Goal: Task Accomplishment & Management: Complete application form

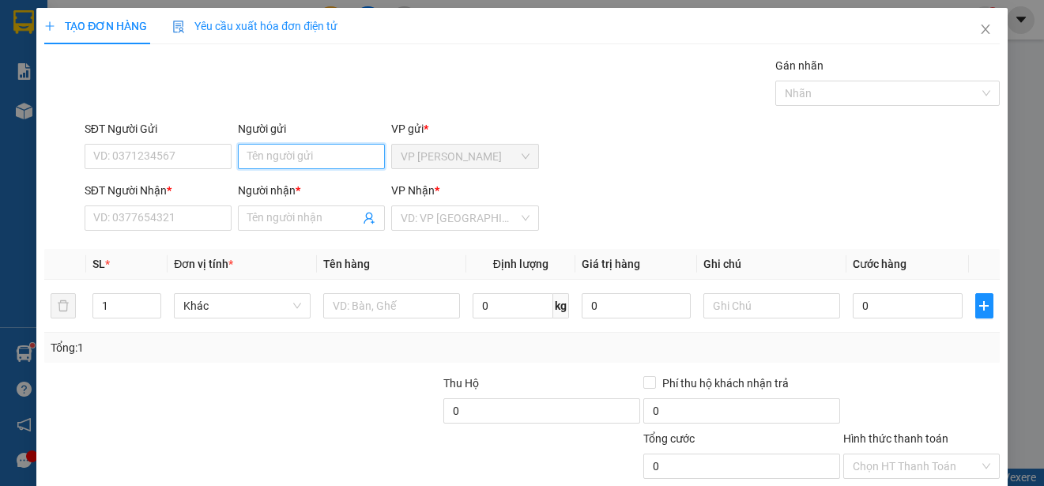
click at [338, 158] on input "Người gửi" at bounding box center [311, 156] width 147 height 25
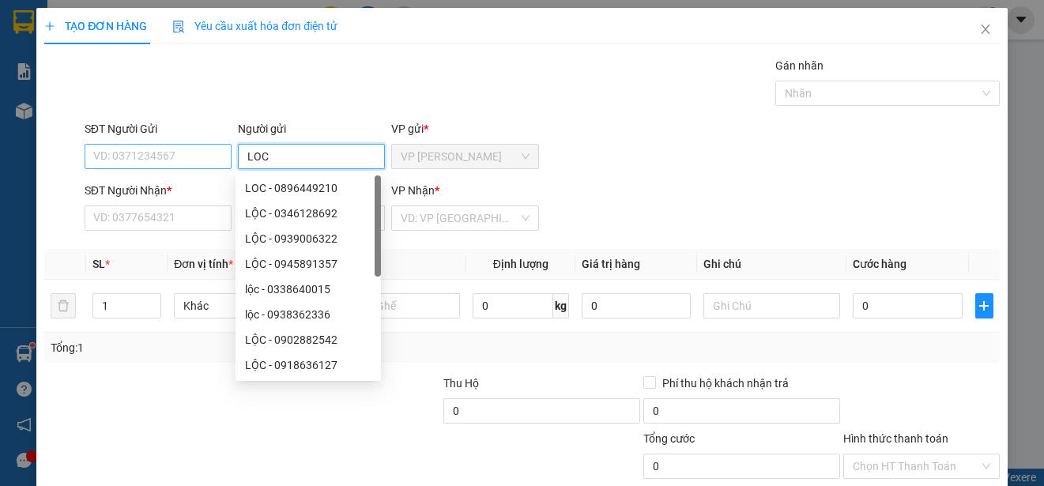
type input "LOC"
click at [191, 158] on input "SĐT Người Gửi" at bounding box center [158, 156] width 147 height 25
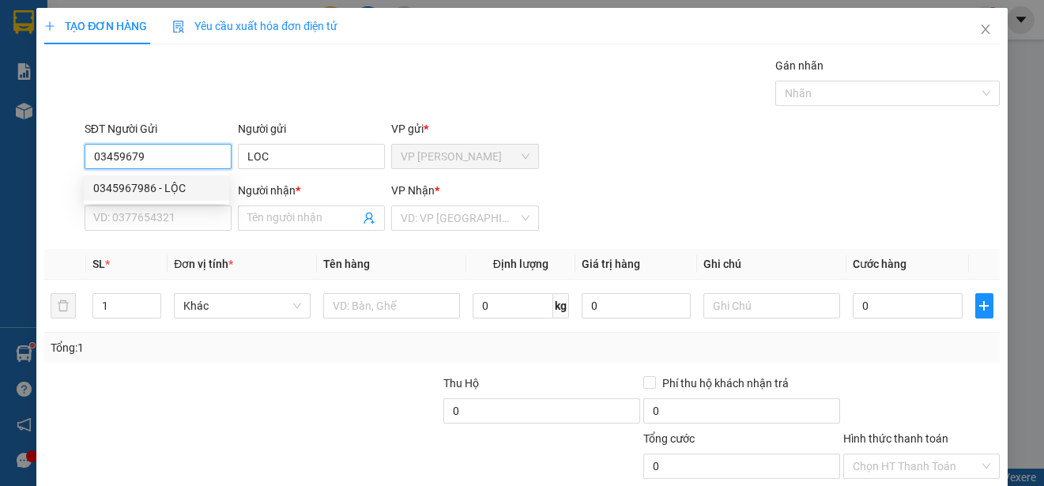
click at [180, 191] on div "0345967986 - LỘC" at bounding box center [156, 187] width 126 height 17
type input "0345967986"
type input "LỘC"
type input "0345967986"
type input "LỘC"
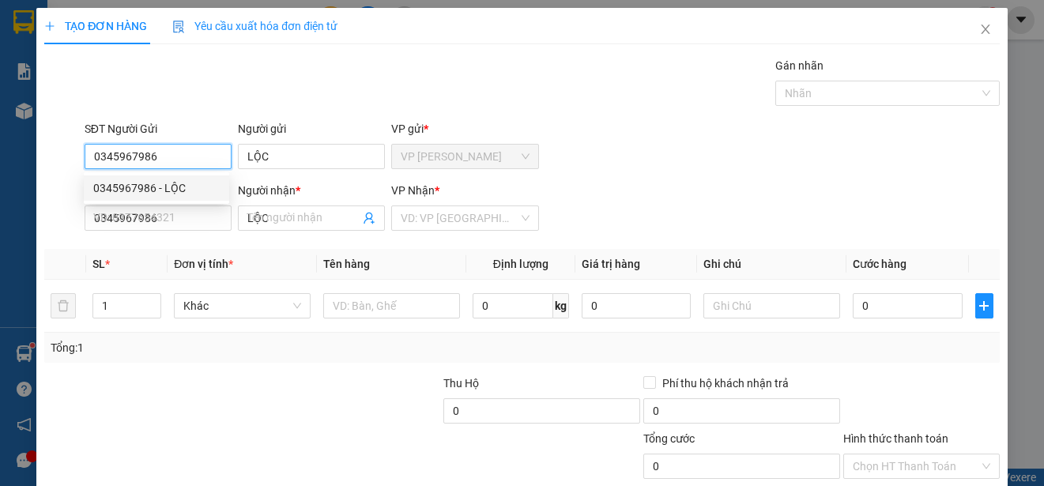
type input "25.000"
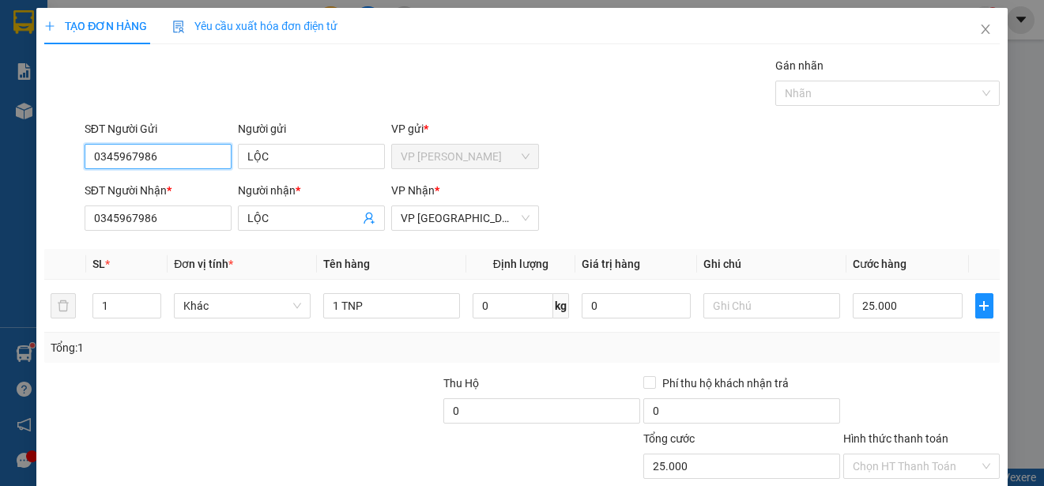
scroll to position [99, 0]
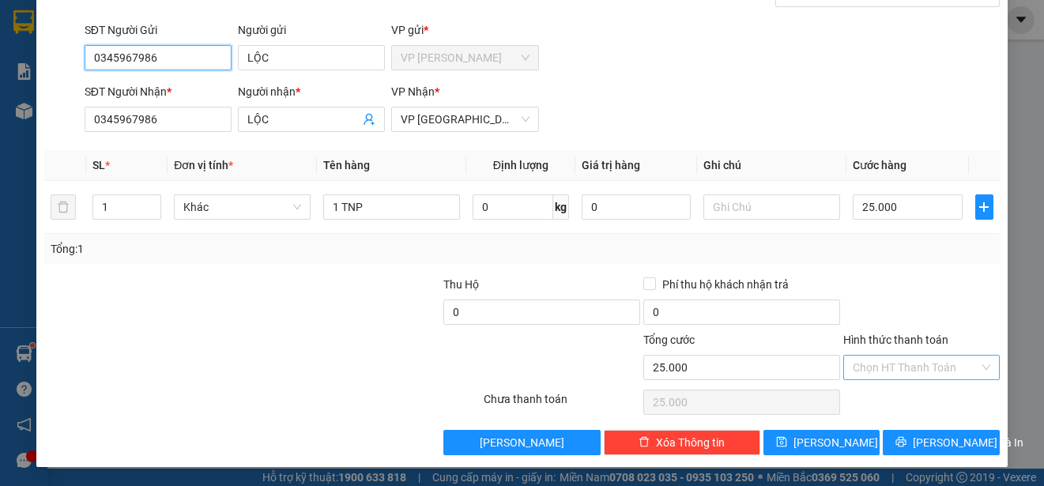
type input "0345967986"
click at [932, 364] on input "Hình thức thanh toán" at bounding box center [916, 368] width 126 height 24
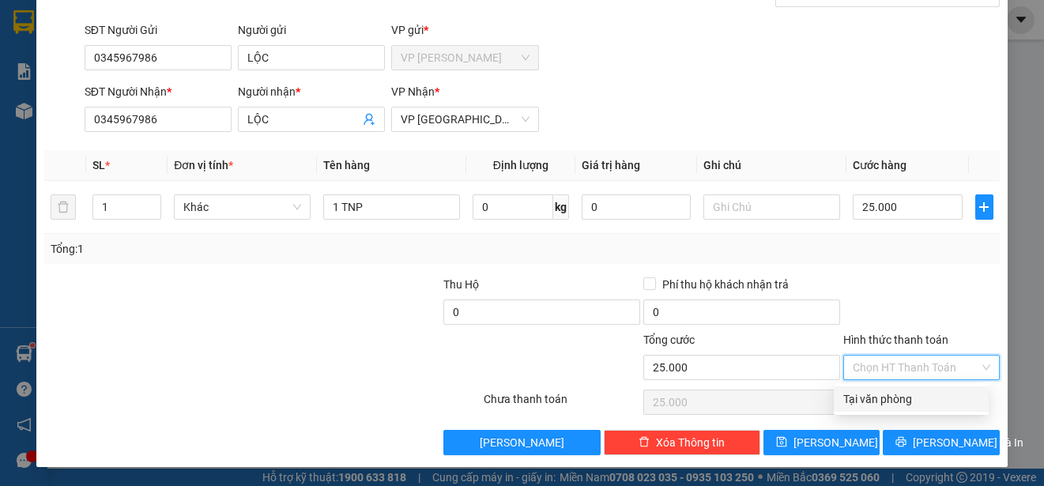
click at [934, 400] on div "Tại văn phòng" at bounding box center [912, 399] width 136 height 17
type input "0"
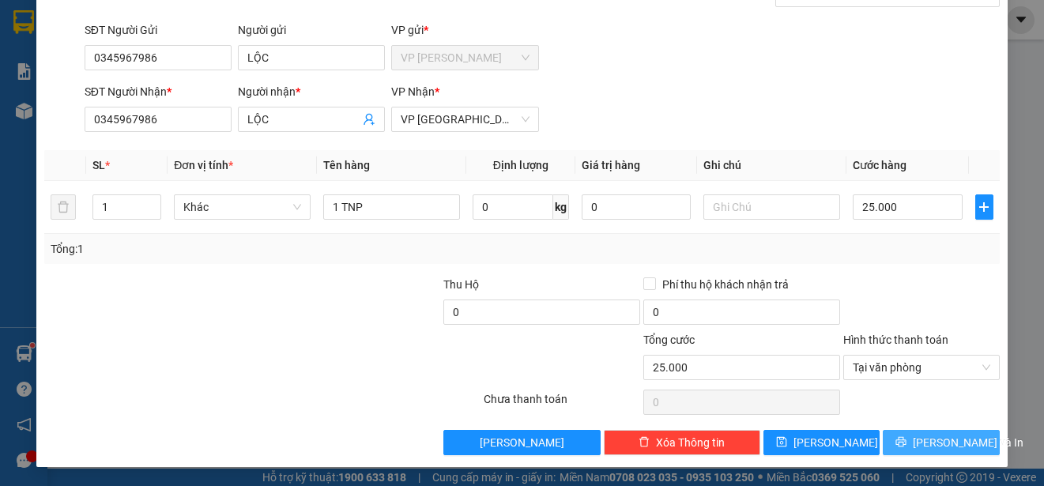
click at [946, 439] on span "[PERSON_NAME] và In" at bounding box center [968, 442] width 111 height 17
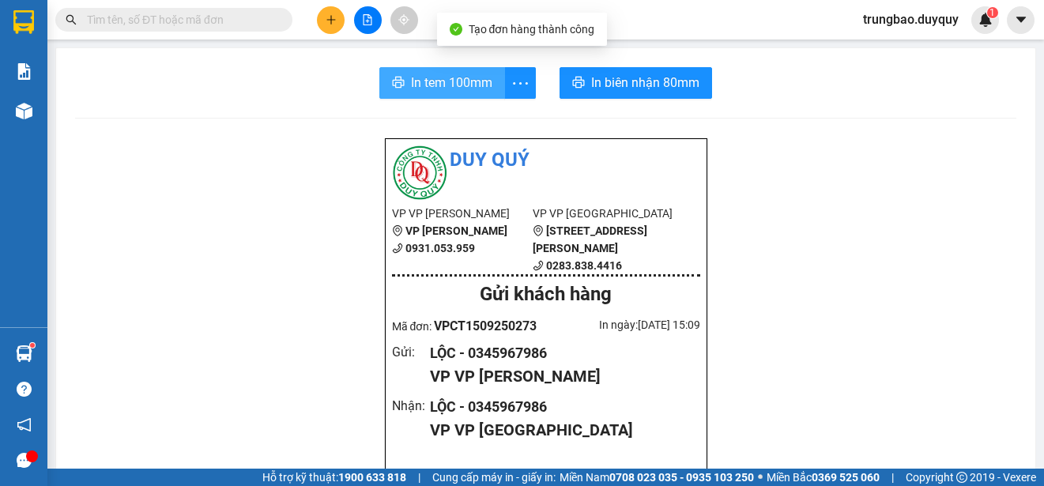
click at [432, 84] on span "In tem 100mm" at bounding box center [451, 83] width 81 height 20
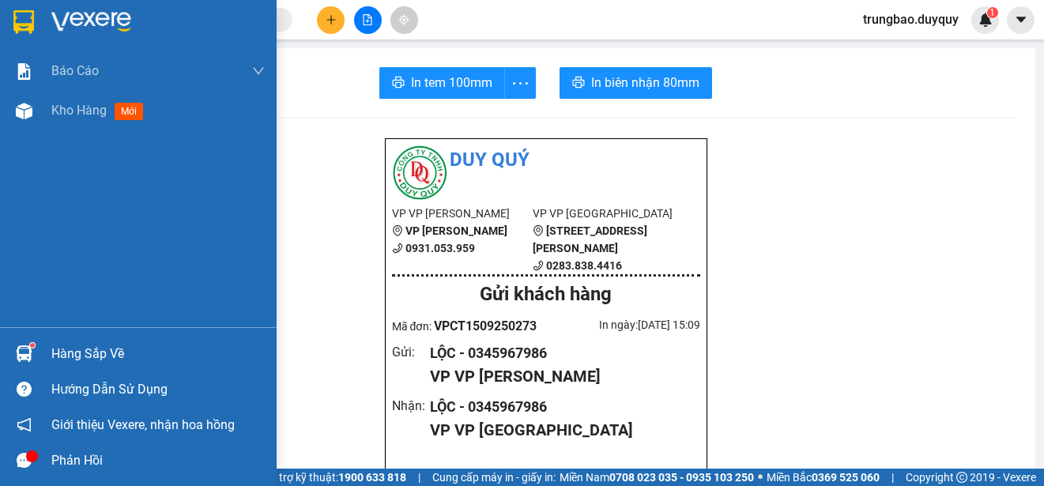
click at [22, 19] on img at bounding box center [23, 22] width 21 height 24
